Goal: Check status: Check status

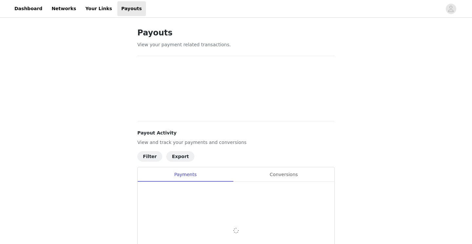
click at [401, 100] on div "Payouts View your payment related transactions. Payout Activity View and track …" at bounding box center [236, 171] width 472 height 304
click at [400, 100] on div "Payouts View your payment related transactions. Payout Activity View and track …" at bounding box center [236, 171] width 472 height 304
click at [400, 104] on div "Payouts View your payment related transactions. Payout Activity View and track …" at bounding box center [236, 171] width 472 height 304
click at [400, 103] on div "Payouts View your payment related transactions. Payout Activity View and track …" at bounding box center [236, 171] width 472 height 304
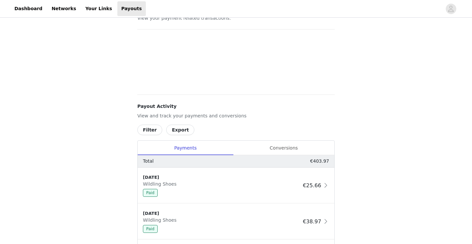
scroll to position [138, 0]
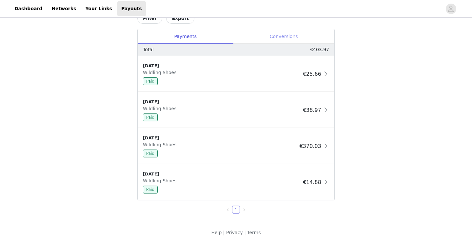
click at [297, 39] on div "Conversions" at bounding box center [283, 36] width 101 height 15
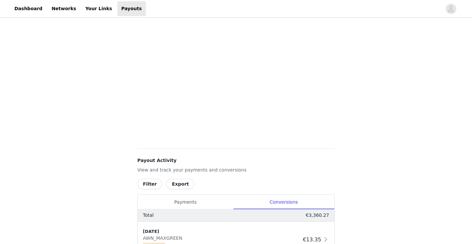
scroll to position [262, 0]
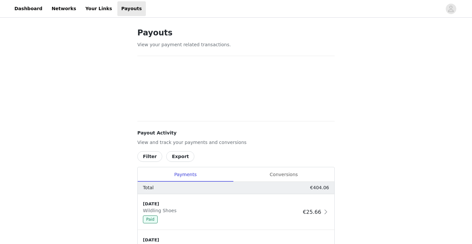
scroll to position [138, 0]
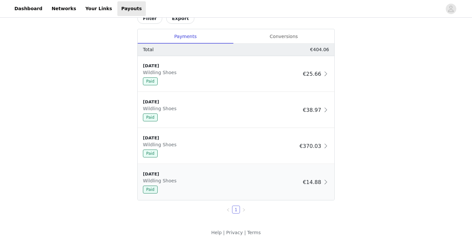
click at [277, 178] on div "7/17/24 Wildling Shoes Paid" at bounding box center [221, 182] width 157 height 23
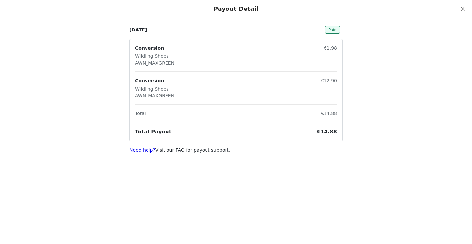
click at [462, 8] on icon "icon: close" at bounding box center [462, 8] width 5 height 5
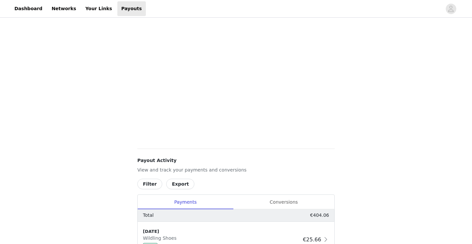
scroll to position [213, 0]
